Goal: Find specific page/section: Find specific page/section

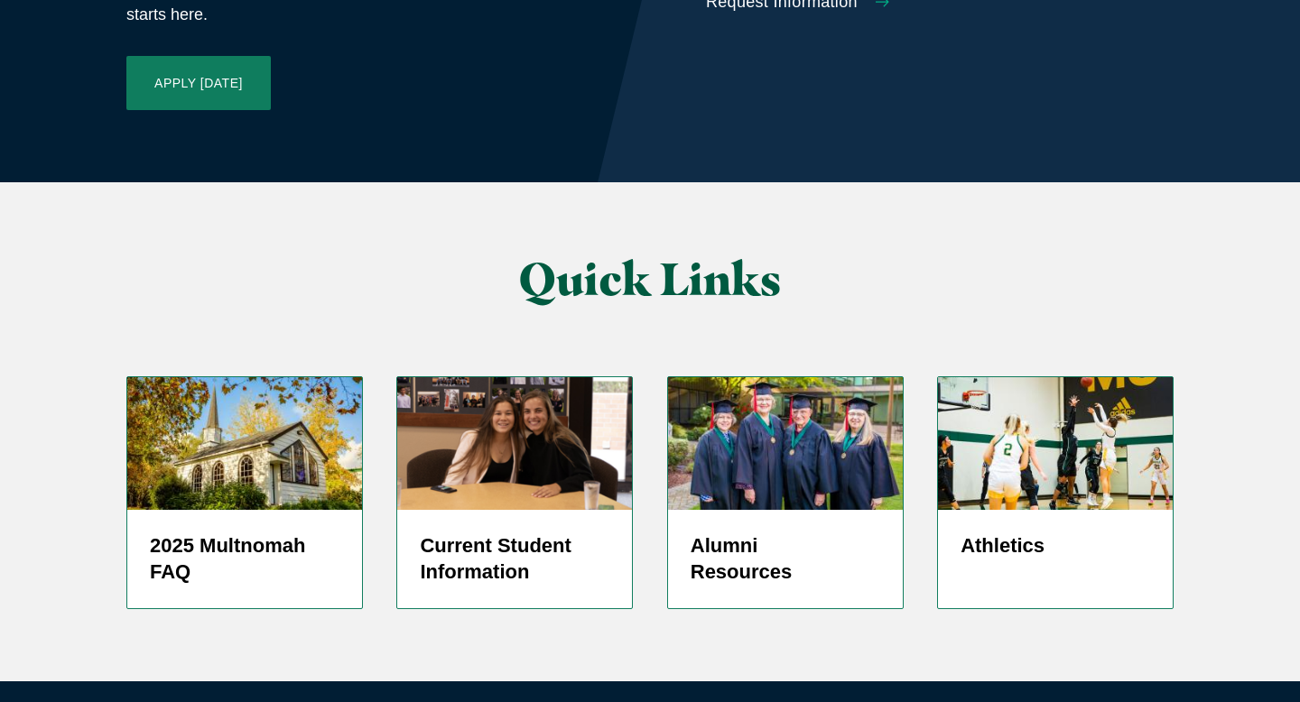
scroll to position [4320, 0]
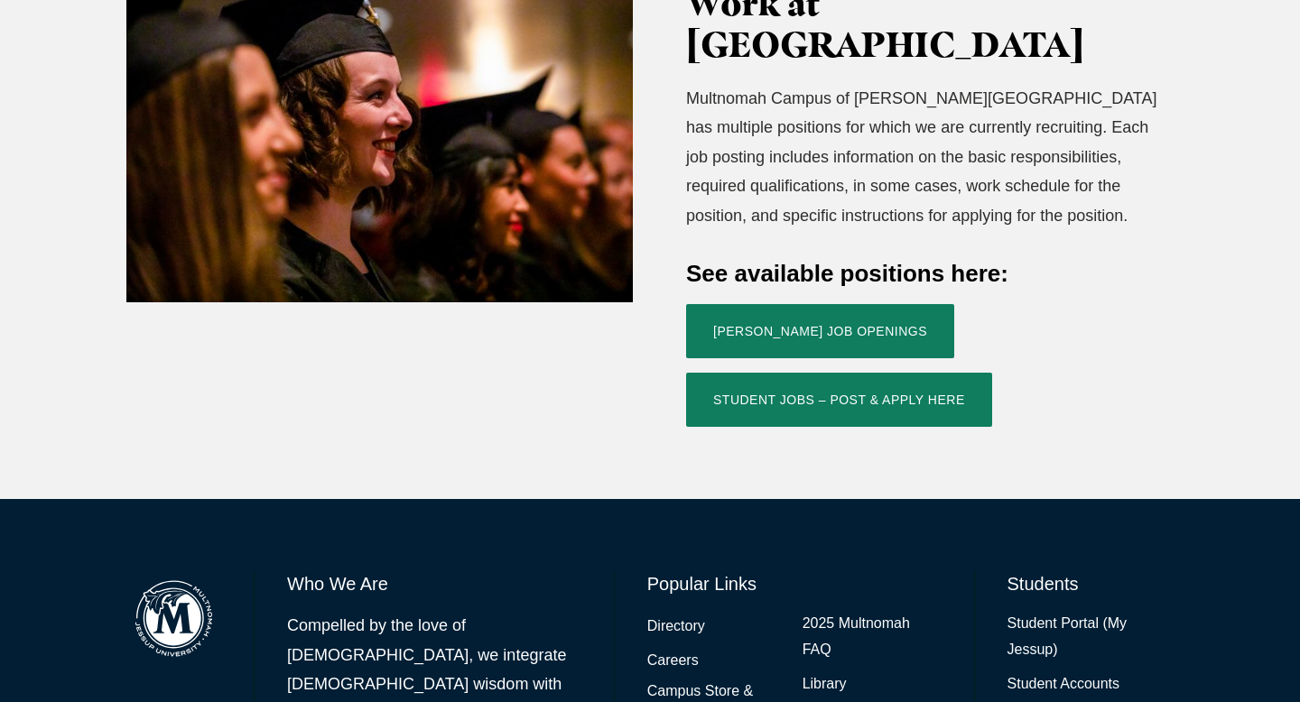
scroll to position [656, 0]
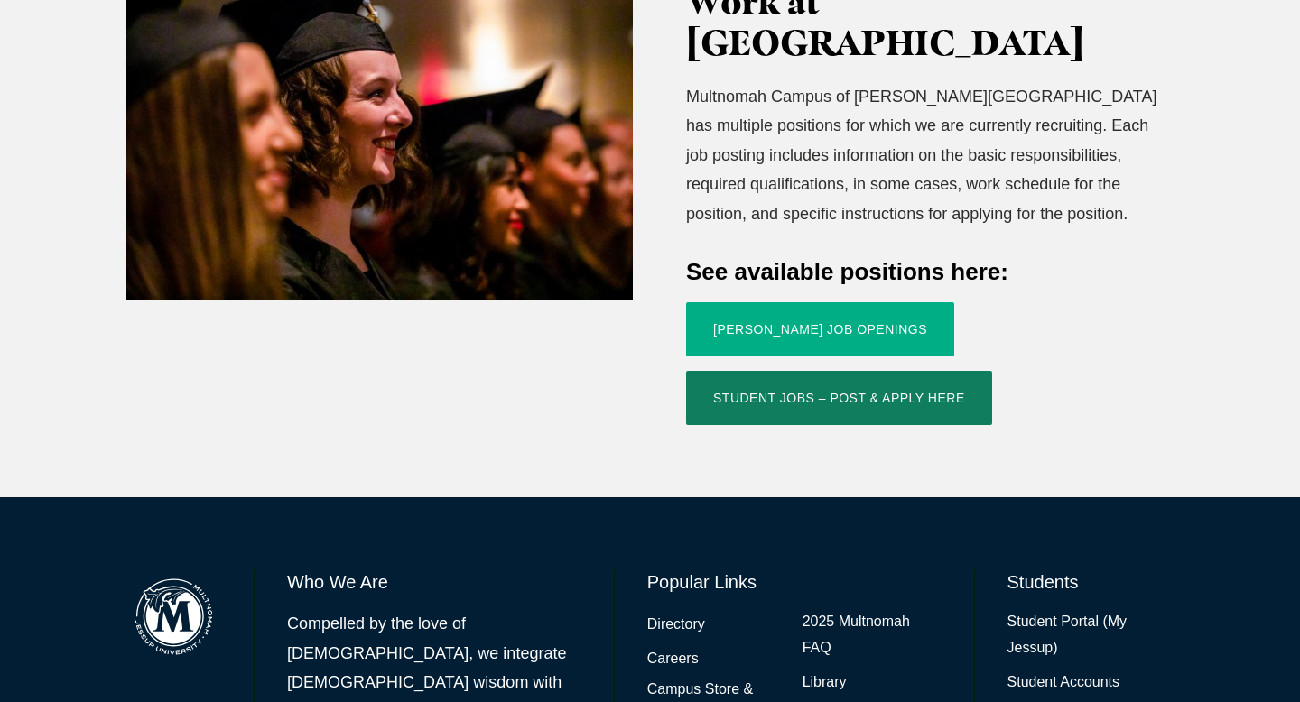
click at [795, 302] on link "[PERSON_NAME] Job Openings" at bounding box center [820, 329] width 268 height 54
